Goal: Download file/media

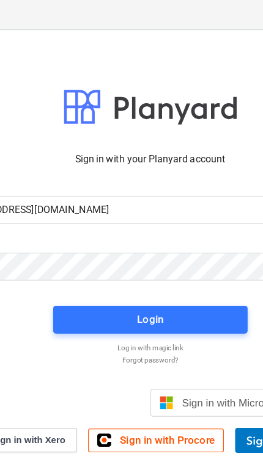
type input "[EMAIL_ADDRESS][DOMAIN_NAME]"
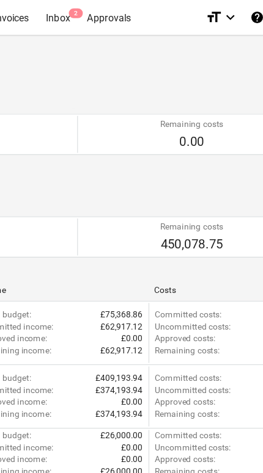
scroll to position [0, 325]
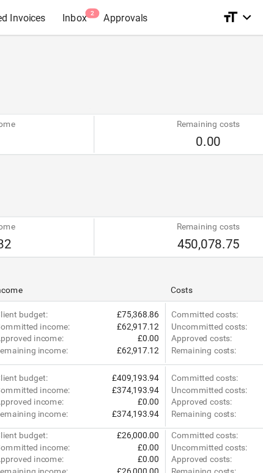
click at [73, 15] on div "Inbox 2" at bounding box center [75, 14] width 36 height 31
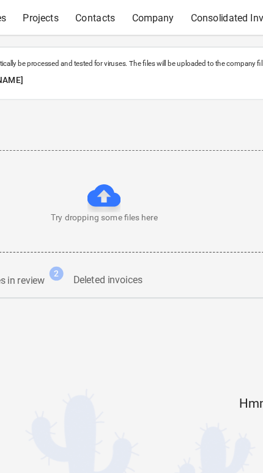
scroll to position [0, 96]
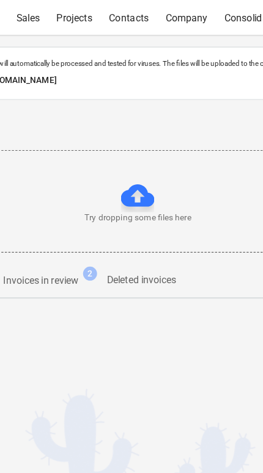
click at [150, 18] on div "Company" at bounding box center [162, 14] width 51 height 31
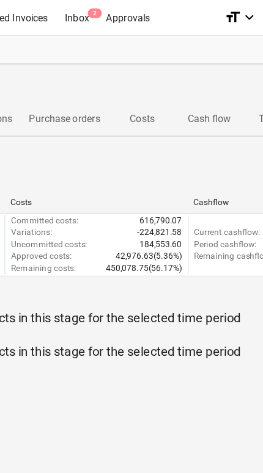
scroll to position [0, 302]
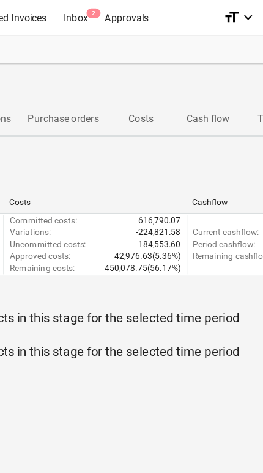
click at [62, 109] on p "Purchase orders" at bounding box center [88, 104] width 62 height 13
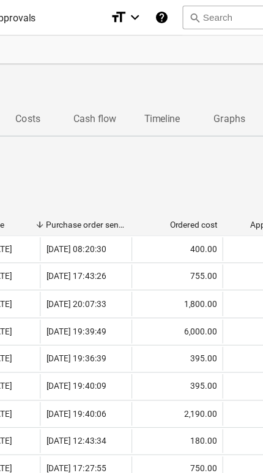
scroll to position [0, 573]
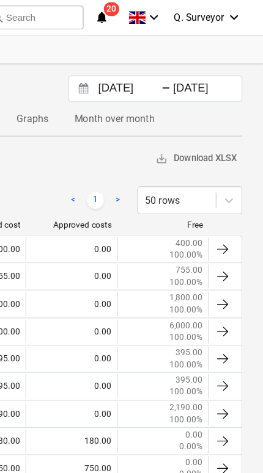
click at [220, 220] on div at bounding box center [227, 218] width 15 height 15
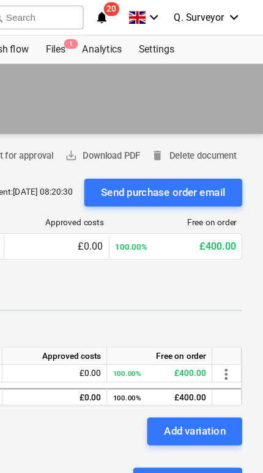
click at [91, 130] on span "save_alt Download PDF" at bounding box center [122, 136] width 66 height 14
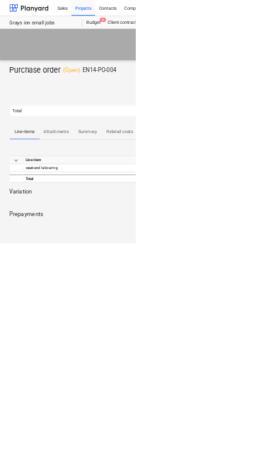
click at [167, 257] on p "Summary" at bounding box center [170, 256] width 44 height 13
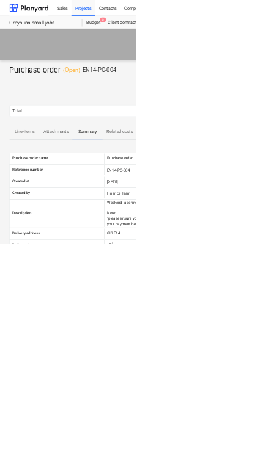
click at [32, 259] on p "Line-items" at bounding box center [48, 256] width 44 height 13
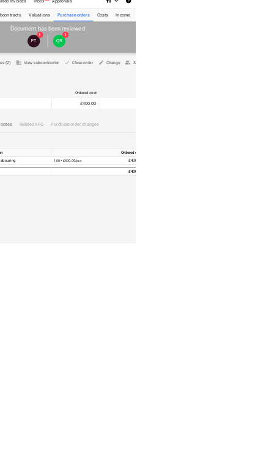
scroll to position [14, 325]
